Goal: Task Accomplishment & Management: Use online tool/utility

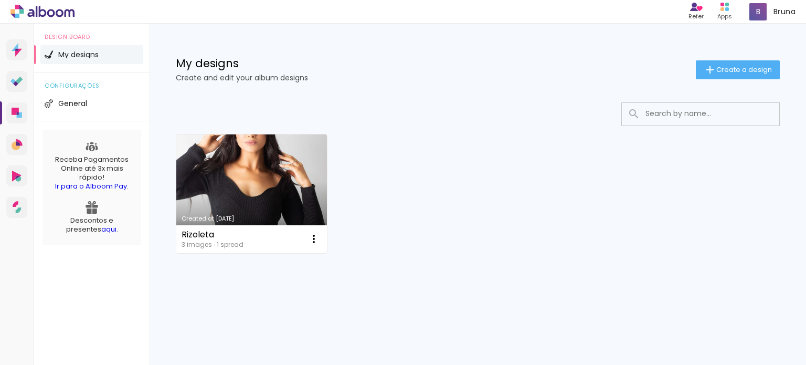
click at [240, 188] on link "Created at [DATE]" at bounding box center [251, 193] width 151 height 119
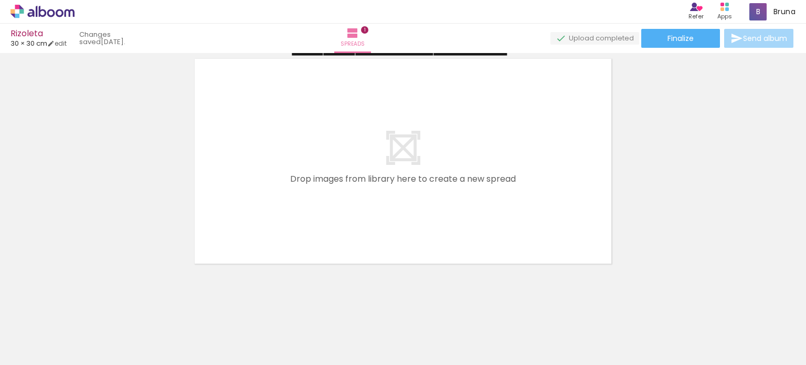
scroll to position [271, 0]
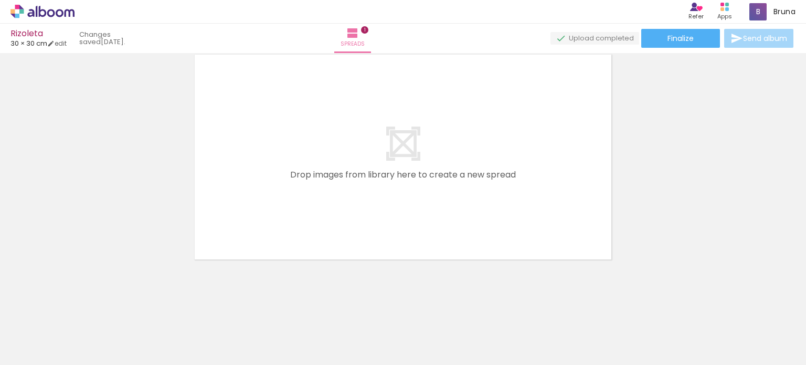
click at [151, 319] on div at bounding box center [155, 329] width 52 height 37
click at [107, 338] on div at bounding box center [95, 329] width 35 height 52
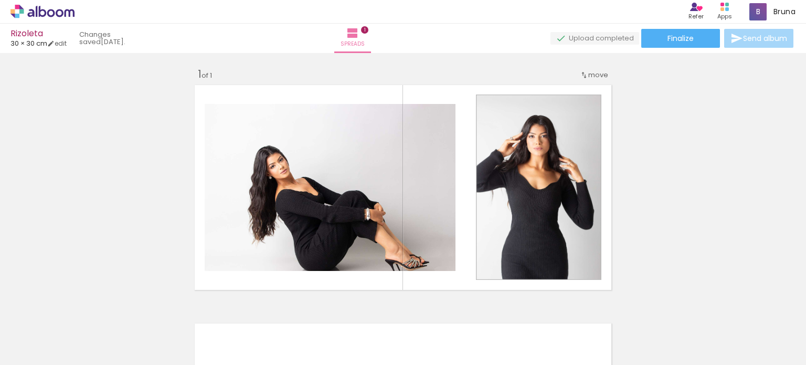
scroll to position [0, 0]
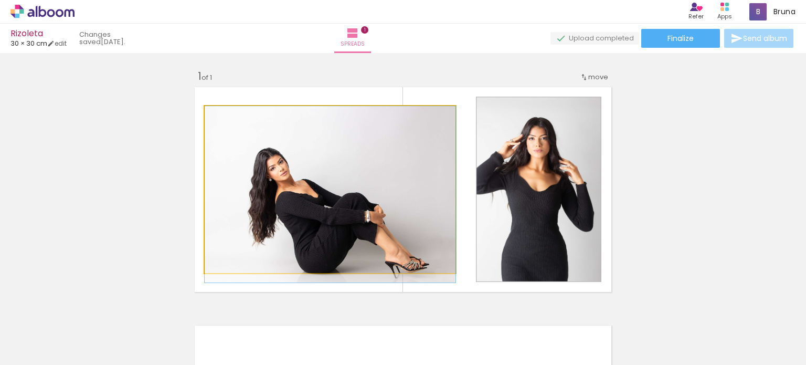
click at [319, 217] on quentale-photo at bounding box center [330, 189] width 251 height 167
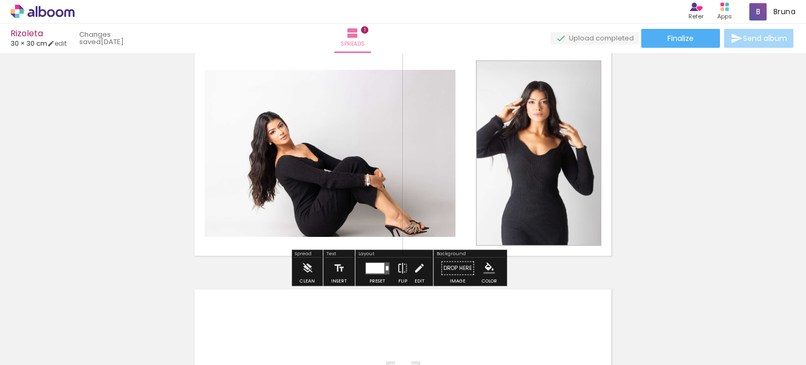
scroll to position [53, 0]
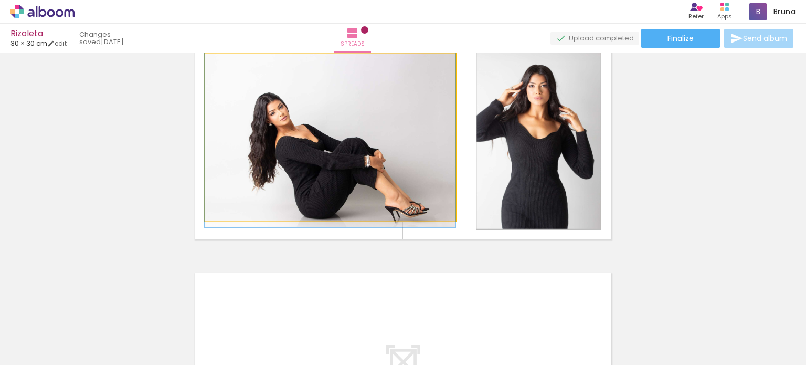
drag, startPoint x: 330, startPoint y: 170, endPoint x: 338, endPoint y: 167, distance: 8.8
drag, startPoint x: 352, startPoint y: 169, endPoint x: 313, endPoint y: 169, distance: 39.4
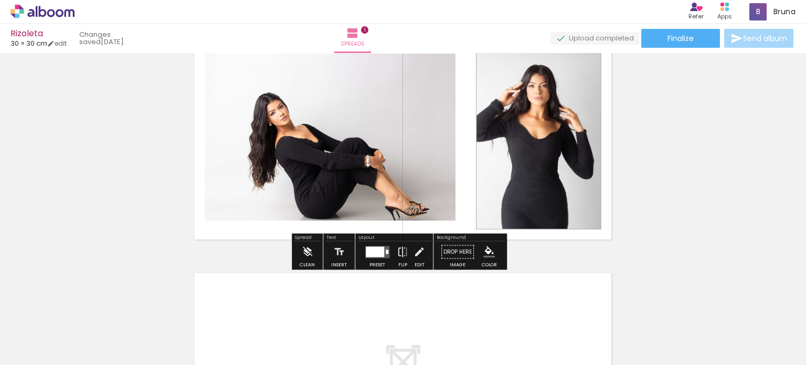
scroll to position [0, 0]
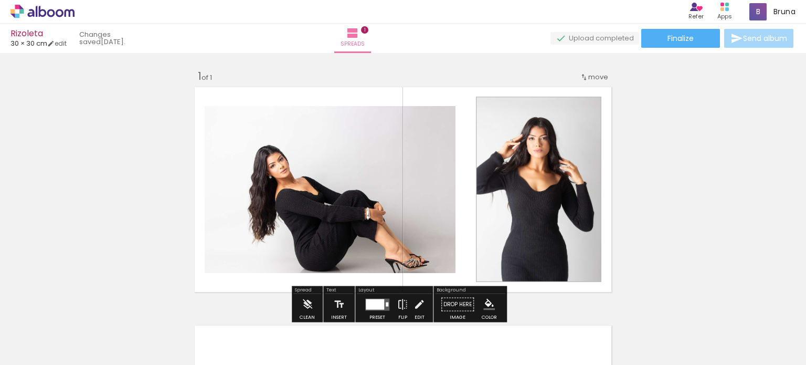
click at [324, 182] on quentale-photo at bounding box center [330, 189] width 251 height 167
drag, startPoint x: 181, startPoint y: 155, endPoint x: 209, endPoint y: 154, distance: 28.4
click at [181, 155] on div "Add spread 1 of 1" at bounding box center [403, 295] width 806 height 477
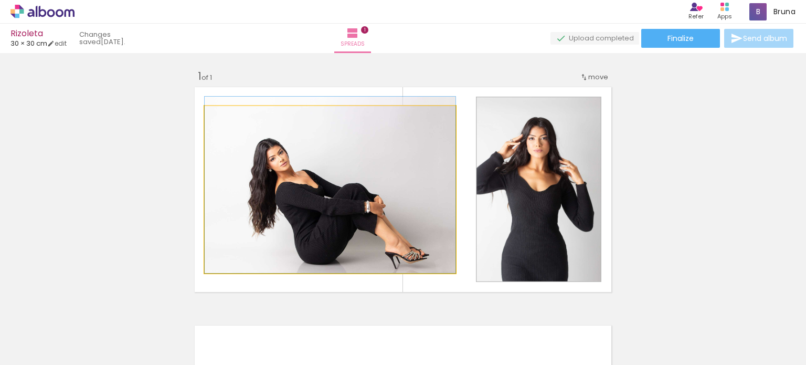
drag, startPoint x: 247, startPoint y: 154, endPoint x: 225, endPoint y: 129, distance: 33.9
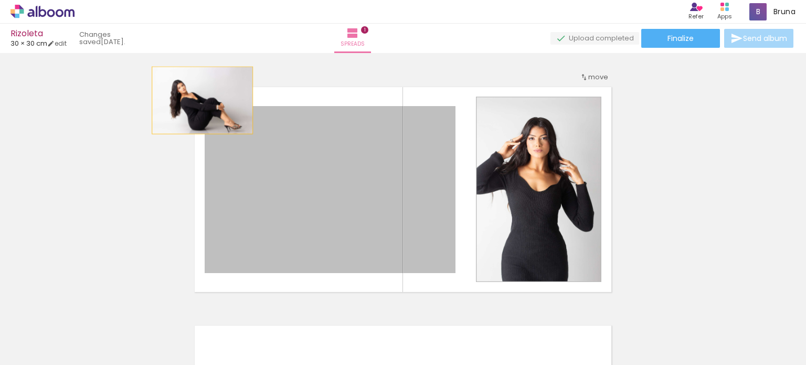
click at [198, 100] on quentale-layouter at bounding box center [403, 189] width 424 height 212
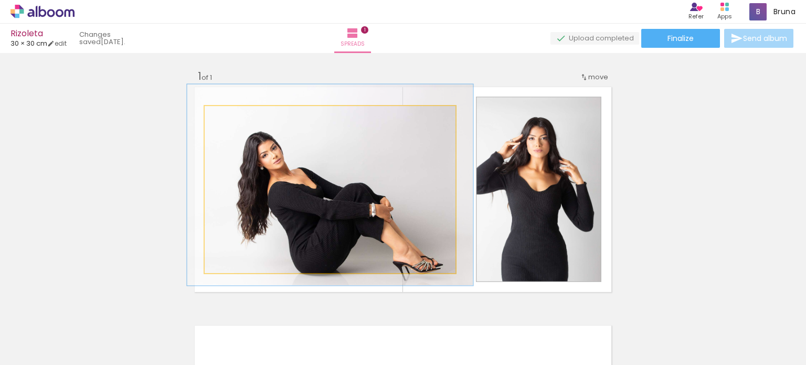
click at [232, 119] on div at bounding box center [234, 116] width 9 height 9
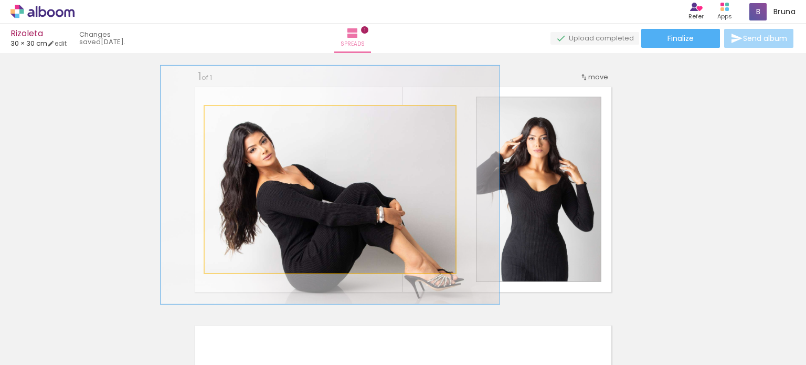
drag, startPoint x: 232, startPoint y: 119, endPoint x: 240, endPoint y: 119, distance: 8.4
click at [240, 119] on div at bounding box center [243, 116] width 9 height 9
click at [243, 118] on div at bounding box center [243, 116] width 9 height 9
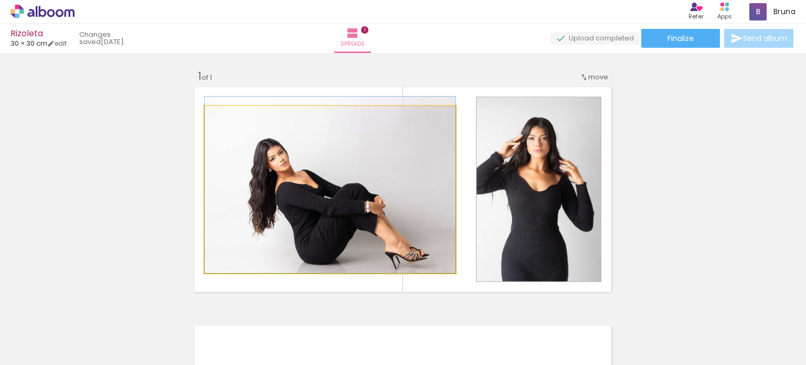
drag, startPoint x: 243, startPoint y: 118, endPoint x: 224, endPoint y: 120, distance: 19.0
type paper-slider "100"
click at [225, 120] on div at bounding box center [229, 116] width 9 height 9
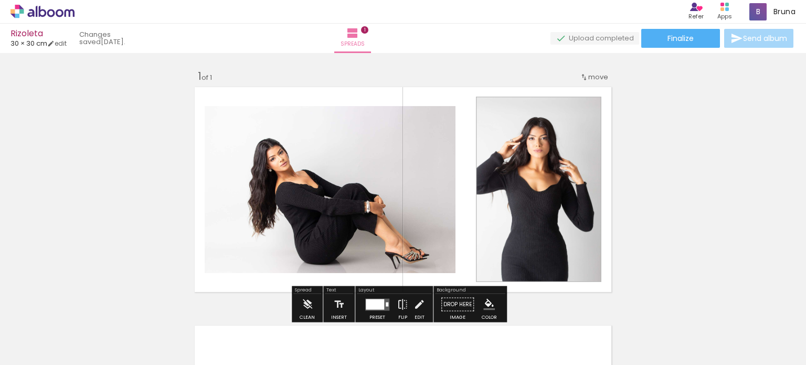
click at [509, 169] on quentale-photo at bounding box center [538, 189] width 125 height 185
click at [537, 155] on quentale-photo at bounding box center [538, 189] width 125 height 185
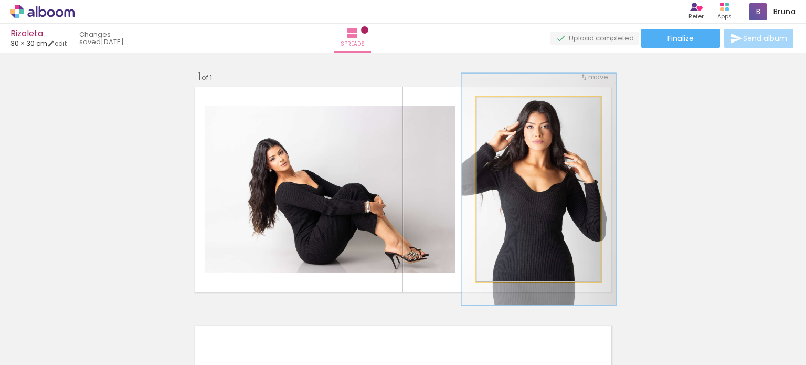
drag, startPoint x: 498, startPoint y: 111, endPoint x: 506, endPoint y: 109, distance: 8.5
click at [506, 109] on div at bounding box center [509, 107] width 17 height 17
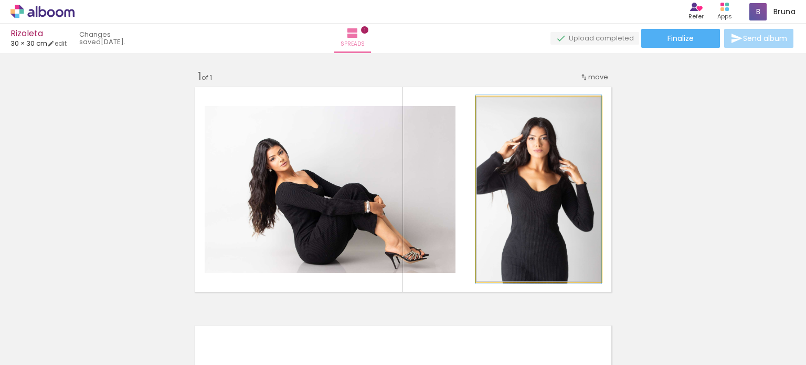
drag, startPoint x: 506, startPoint y: 109, endPoint x: 491, endPoint y: 111, distance: 15.3
type paper-slider "100"
click at [492, 111] on div at bounding box center [500, 107] width 17 height 17
